Goal: Task Accomplishment & Management: Manage account settings

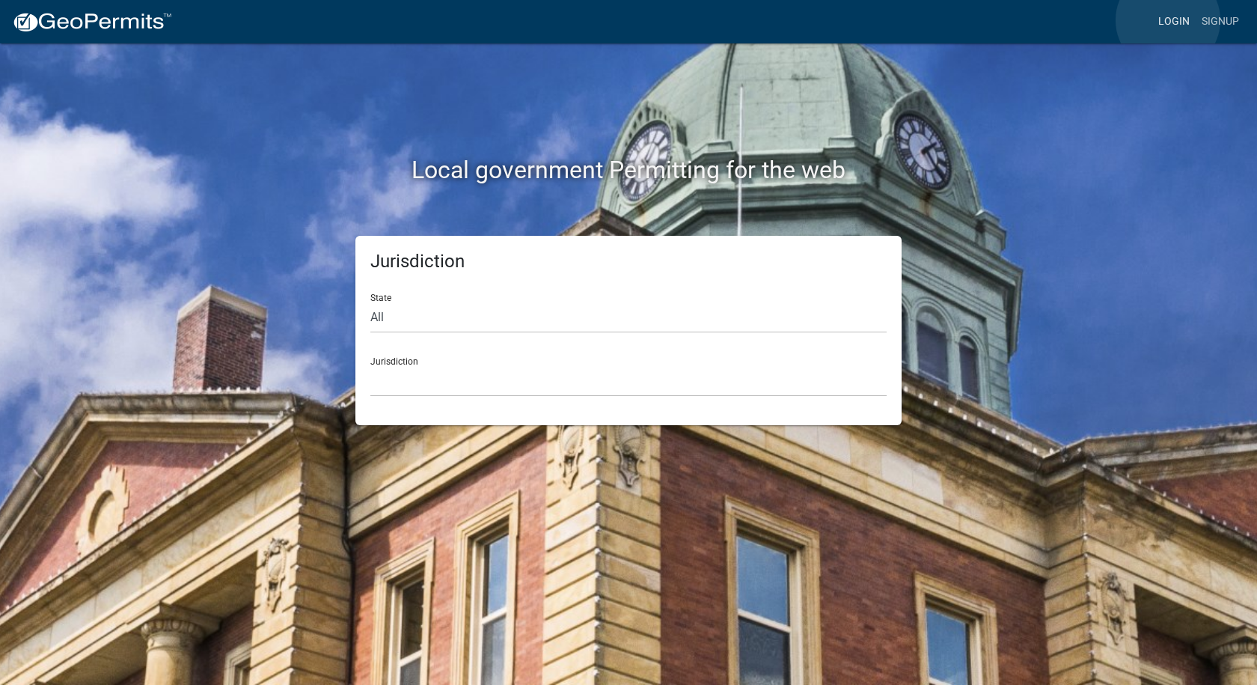
click at [1168, 20] on link "Login" at bounding box center [1173, 21] width 43 height 28
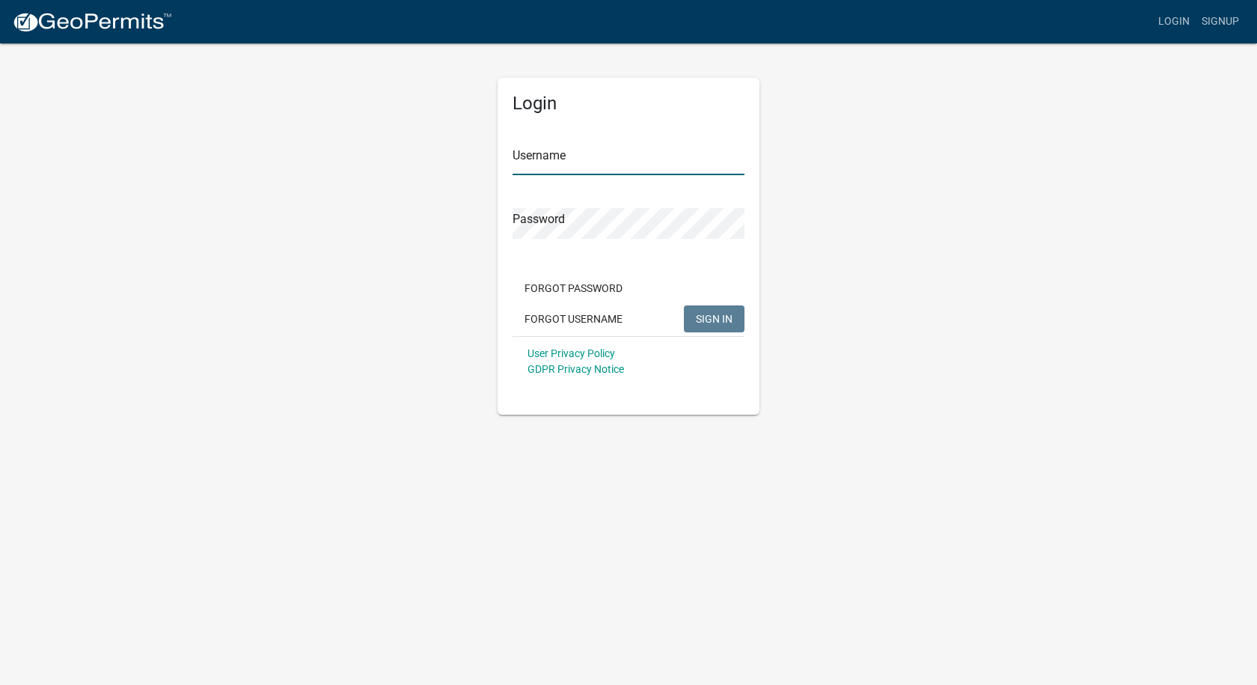
click at [624, 156] on input "Username" at bounding box center [628, 159] width 232 height 31
type input "[PERSON_NAME][EMAIL_ADDRESS][PERSON_NAME][DOMAIN_NAME]"
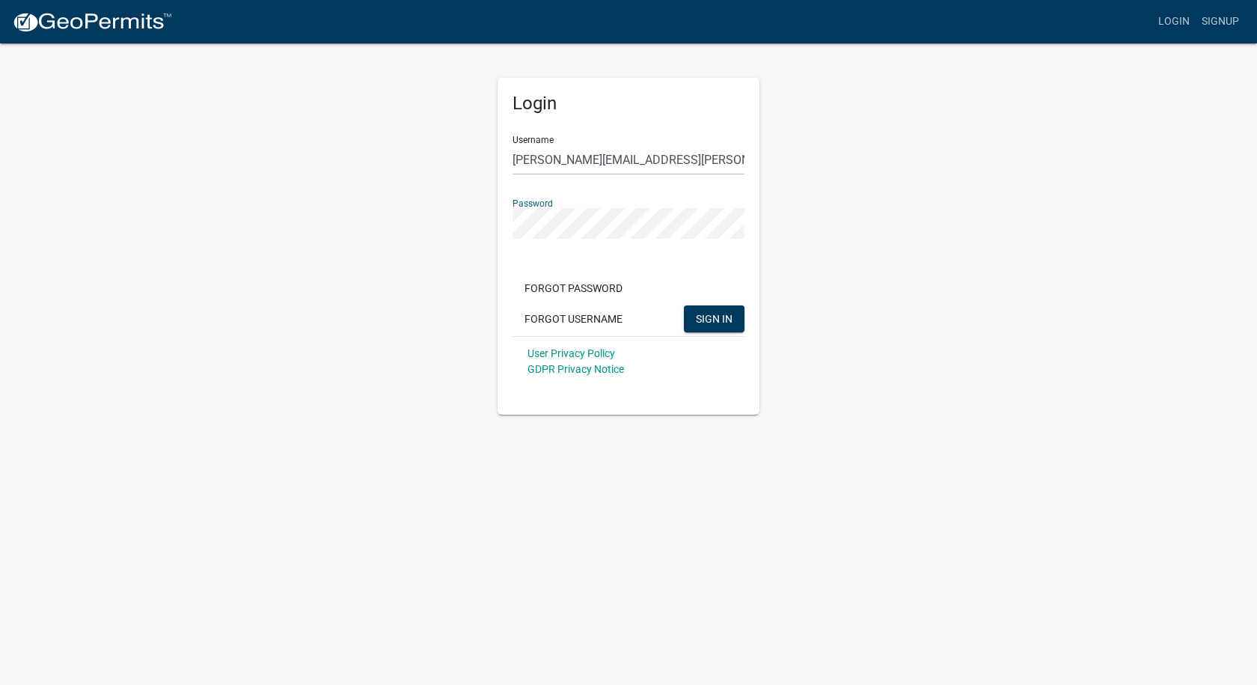
click at [684, 305] on button "SIGN IN" at bounding box center [714, 318] width 61 height 27
